Goal: Information Seeking & Learning: Learn about a topic

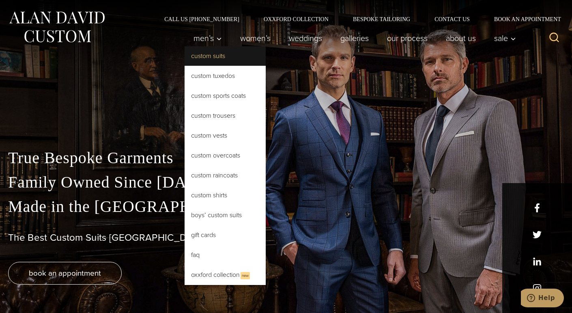
click at [209, 55] on link "Custom Suits" at bounding box center [225, 55] width 81 height 19
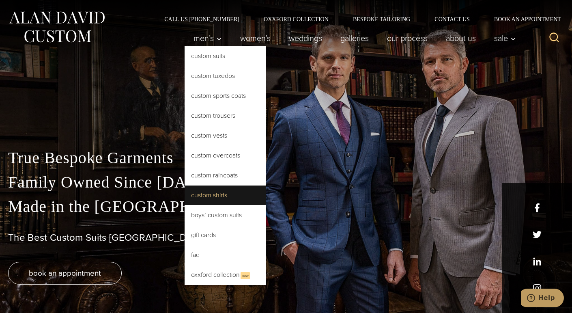
click at [216, 192] on link "Custom Shirts" at bounding box center [225, 195] width 81 height 19
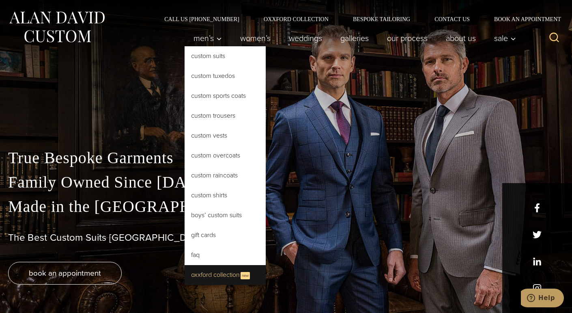
click at [228, 274] on link "Oxxford Collection New" at bounding box center [225, 275] width 81 height 20
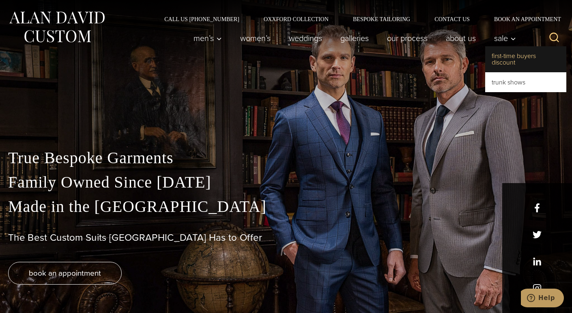
click at [500, 57] on link "First-Time Buyers Discount" at bounding box center [526, 59] width 81 height 26
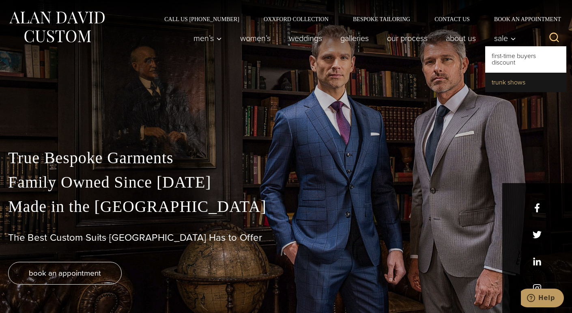
click at [505, 88] on link "Trunk Shows" at bounding box center [526, 82] width 81 height 19
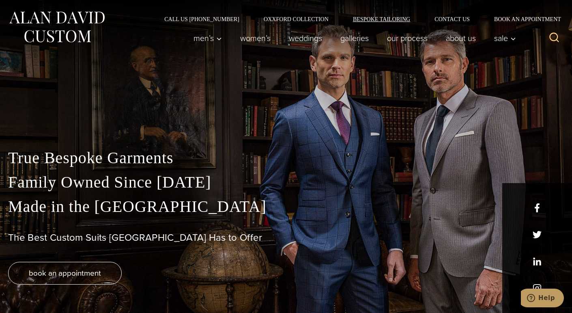
click at [372, 17] on link "Bespoke Tailoring" at bounding box center [382, 19] width 82 height 6
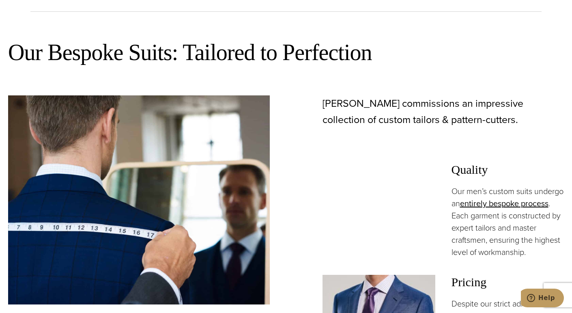
scroll to position [439, 0]
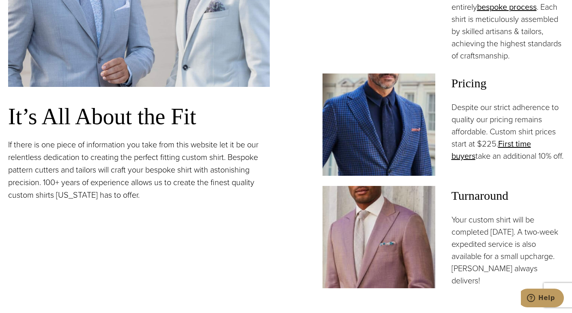
scroll to position [645, 0]
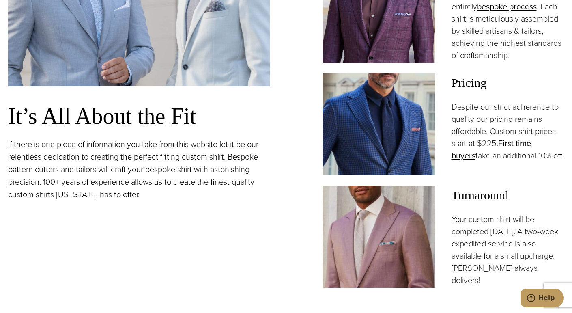
click at [277, 216] on div "It’s All About the Fit If there is one piece of information you take from this …" at bounding box center [286, 82] width 556 height 410
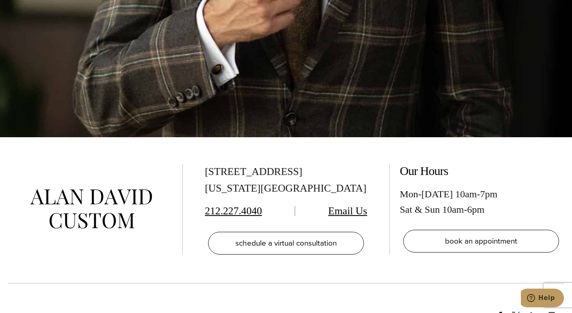
scroll to position [3072, 0]
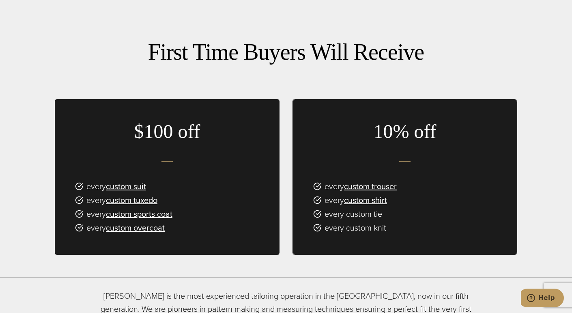
scroll to position [456, 0]
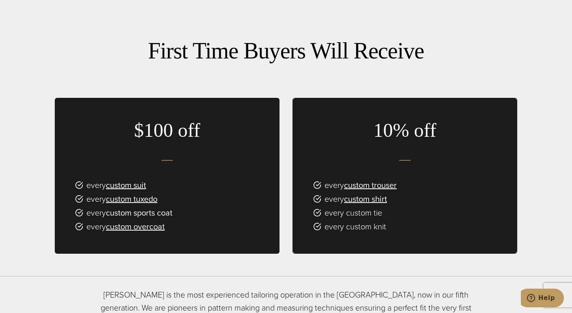
click at [147, 207] on link "custom sports coat" at bounding box center [139, 213] width 67 height 12
click at [376, 179] on link "custom trouser" at bounding box center [370, 185] width 53 height 12
click at [357, 193] on link "custom shirt" at bounding box center [365, 199] width 43 height 12
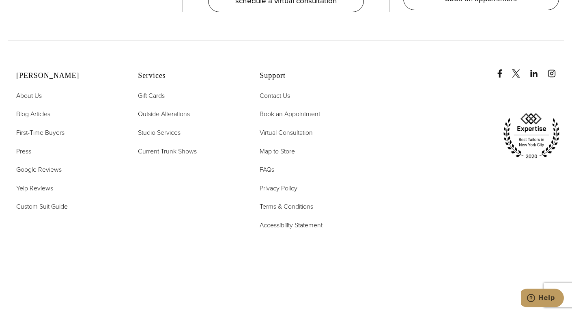
scroll to position [1841, 0]
click at [177, 109] on span "Outside Alterations" at bounding box center [164, 113] width 52 height 9
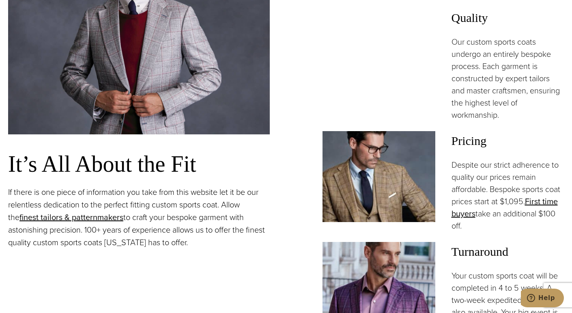
scroll to position [600, 0]
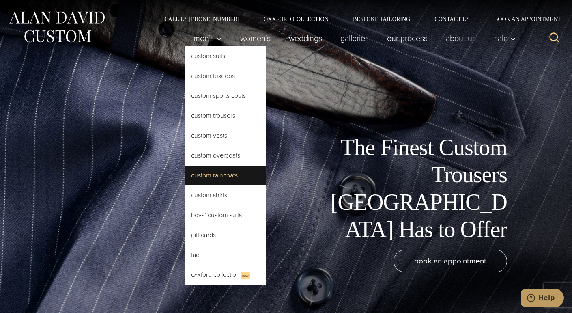
click at [219, 173] on link "Custom Raincoats" at bounding box center [225, 175] width 81 height 19
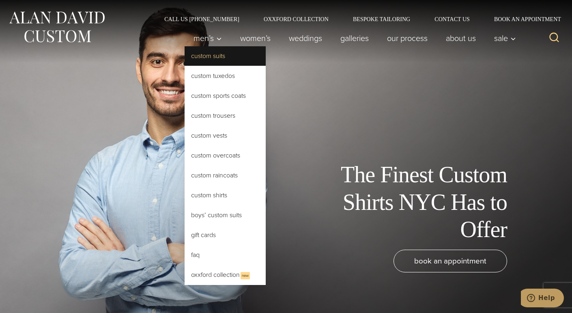
click at [211, 60] on link "Custom Suits" at bounding box center [225, 55] width 81 height 19
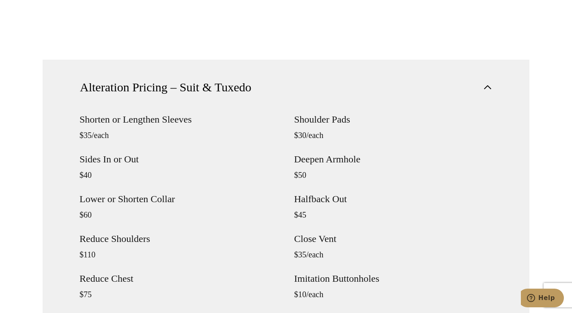
scroll to position [677, 0]
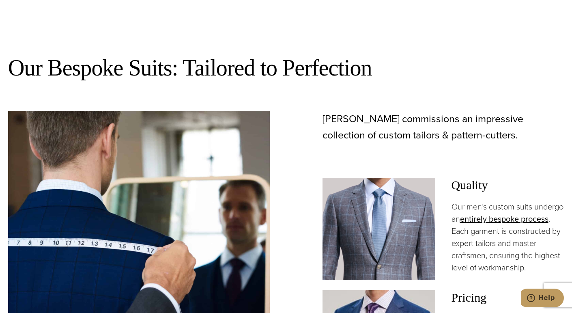
scroll to position [545, 0]
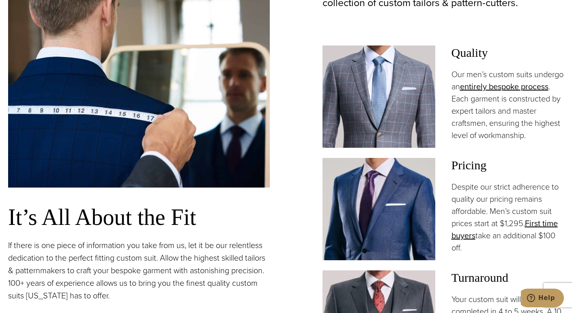
click at [313, 196] on div "Alan David commissions an impressive collection of custom tailors & pattern-cut…" at bounding box center [433, 184] width 262 height 412
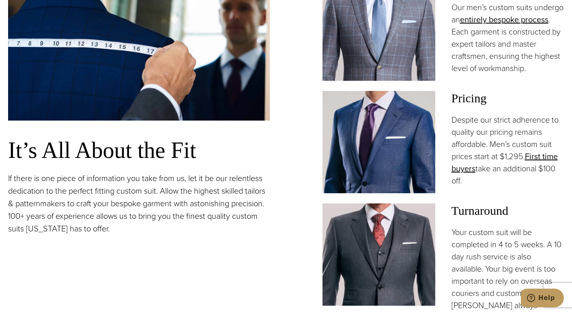
scroll to position [611, 0]
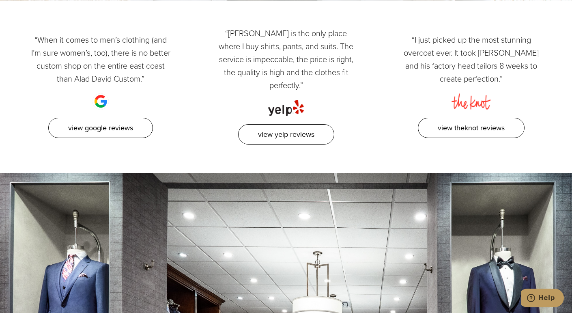
scroll to position [3408, 0]
